Goal: Task Accomplishment & Management: Complete application form

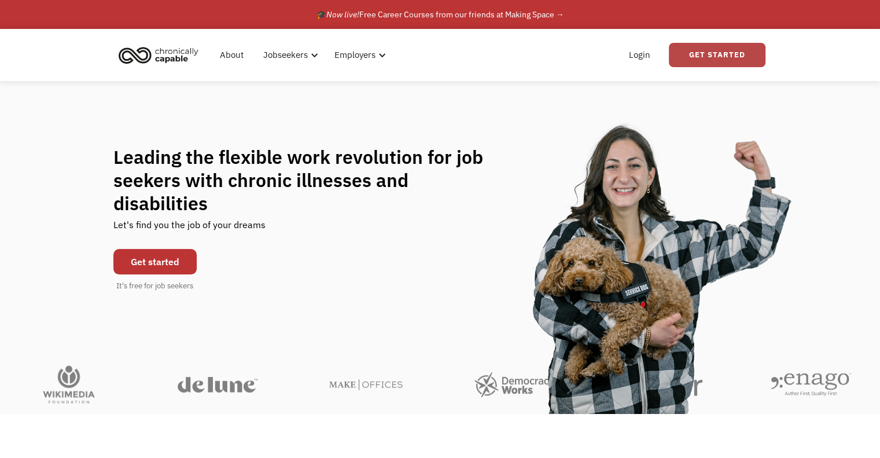
click at [694, 57] on link "Get Started" at bounding box center [717, 55] width 97 height 24
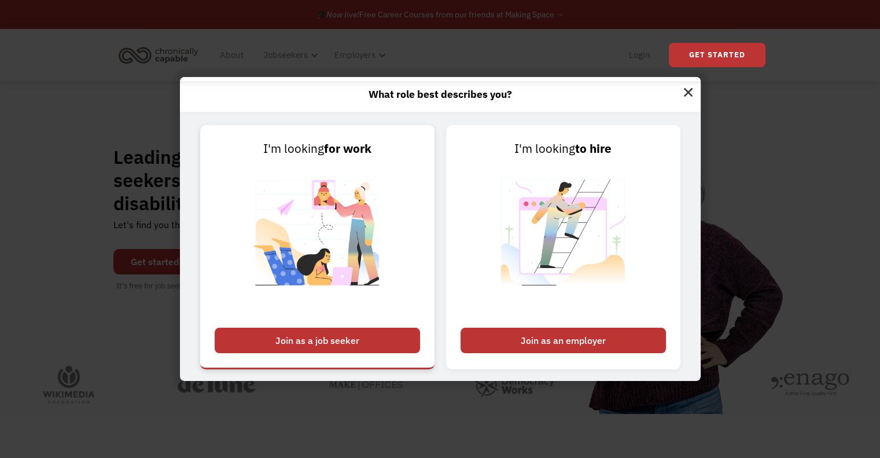
click at [312, 336] on div "Join as a job seeker" at bounding box center [317, 339] width 205 height 25
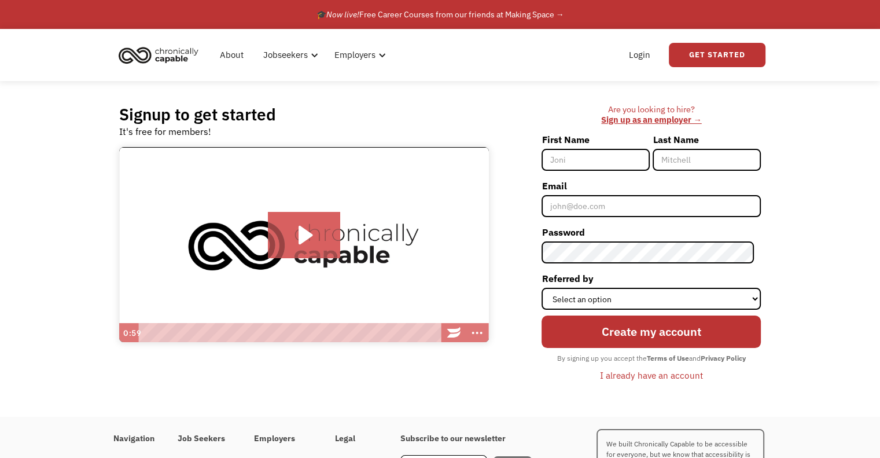
click at [585, 161] on input "First Name" at bounding box center [596, 160] width 108 height 22
type input "[PERSON_NAME]"
